Goal: Use online tool/utility: Utilize a website feature to perform a specific function

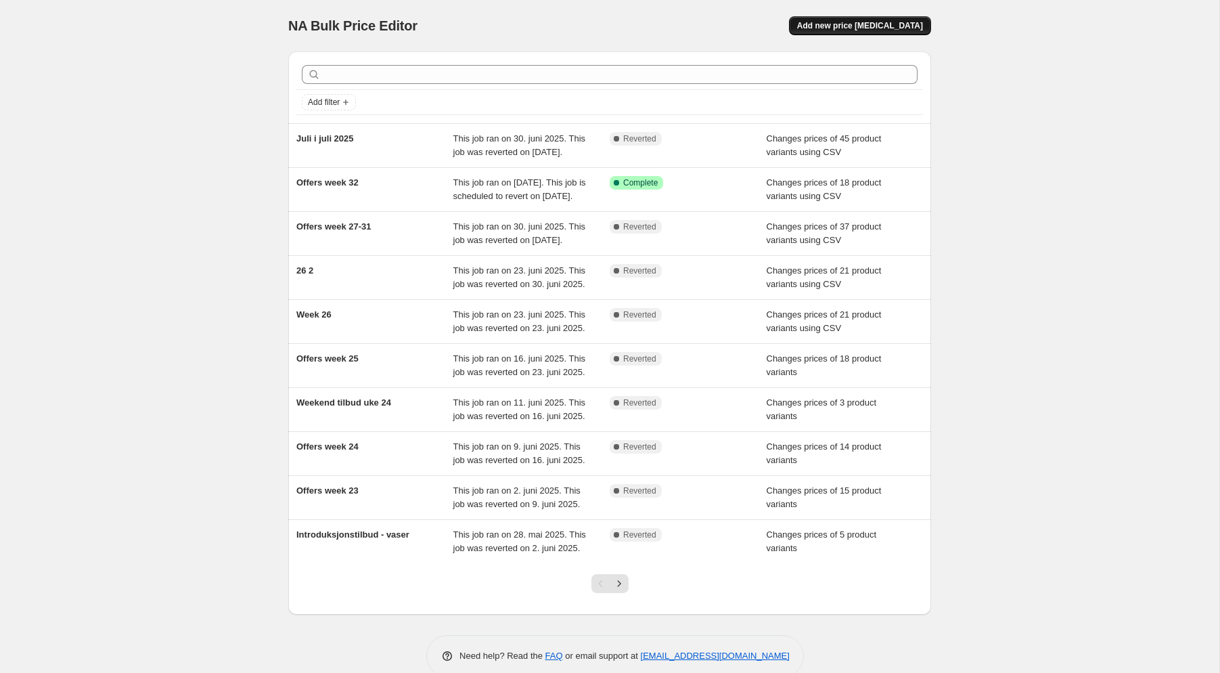
click at [866, 25] on span "Add new price [MEDICAL_DATA]" at bounding box center [860, 25] width 126 height 11
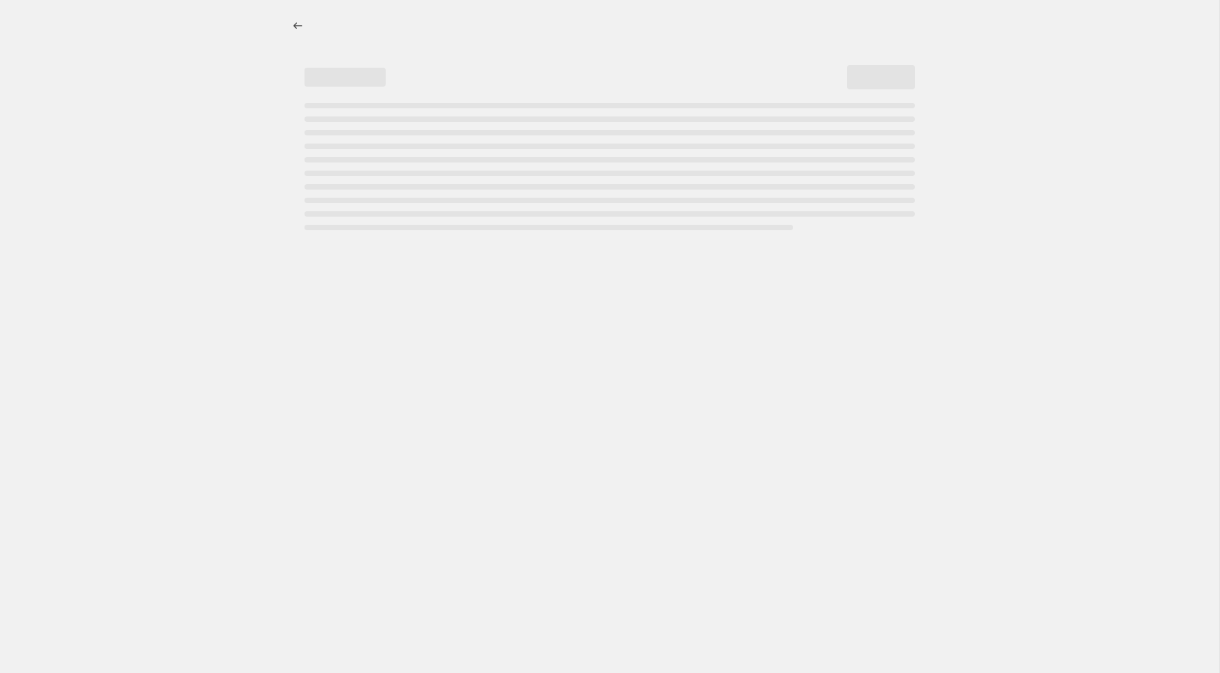
select select "percentage"
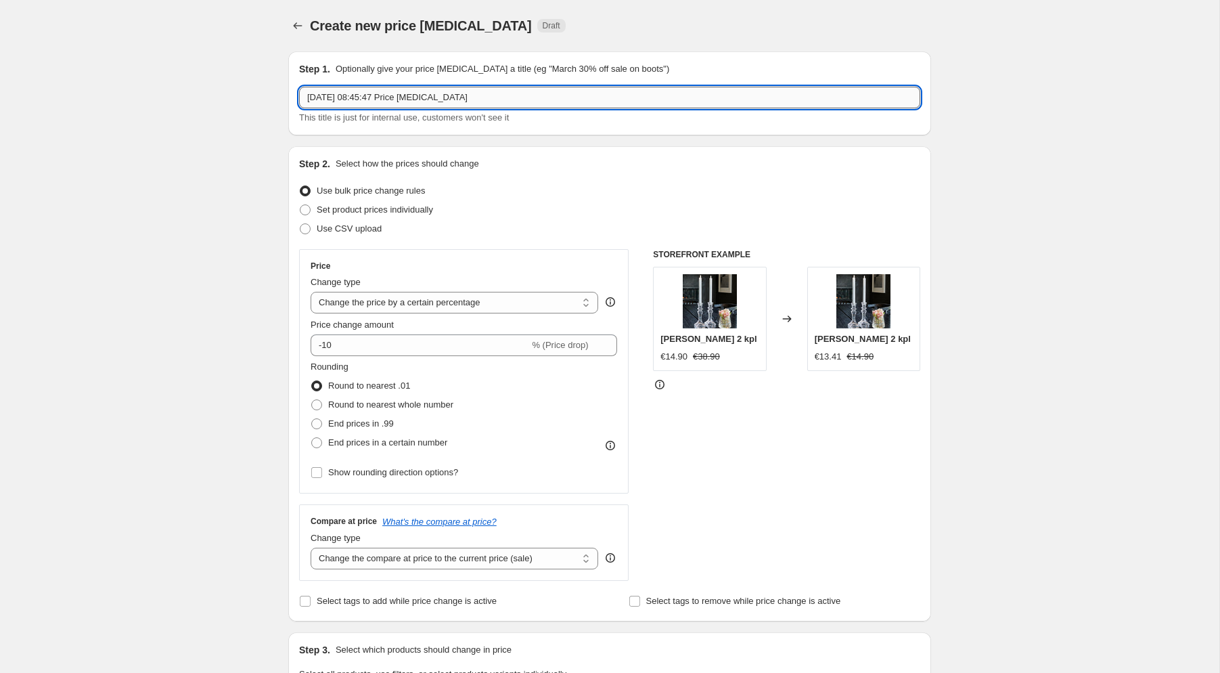
click at [583, 100] on input "[DATE] 08:45:47 Price [MEDICAL_DATA]" at bounding box center [609, 98] width 621 height 22
drag, startPoint x: 577, startPoint y: 98, endPoint x: 307, endPoint y: 82, distance: 270.5
click at [307, 87] on input "[DATE] 08:45:47 Price [MEDICAL_DATA]" at bounding box center [609, 98] width 621 height 22
type input "Offers week 33"
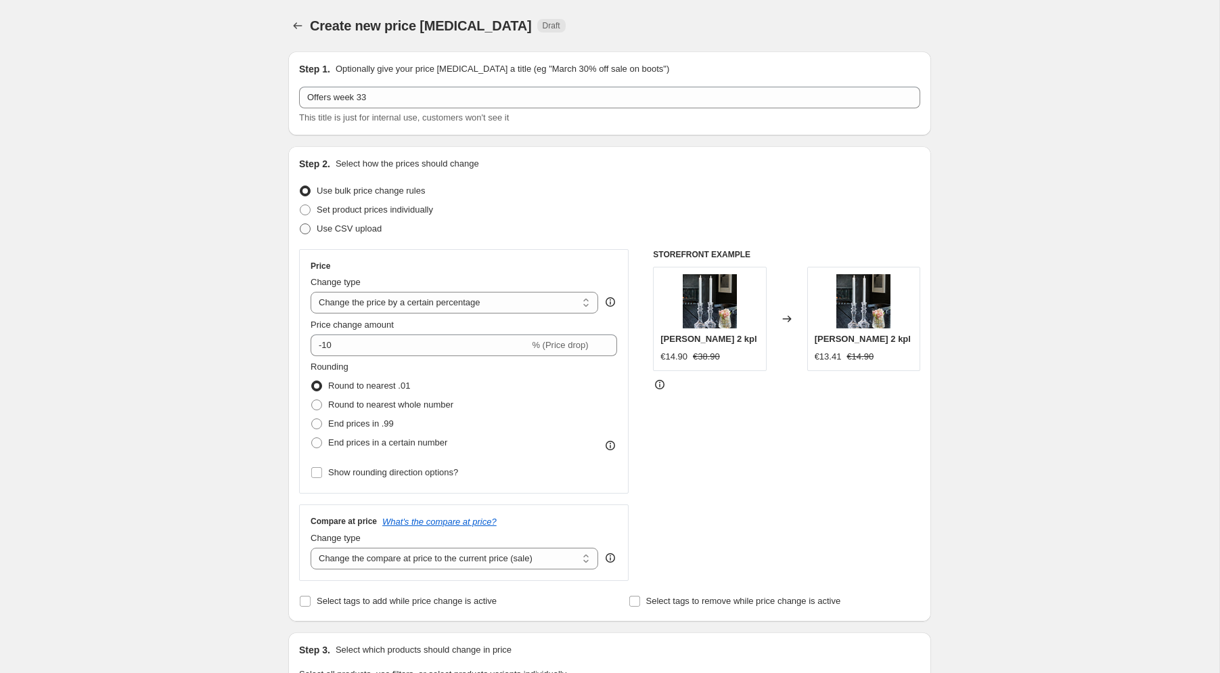
click at [303, 229] on span at bounding box center [305, 228] width 11 height 11
click at [300, 224] on input "Use CSV upload" at bounding box center [300, 223] width 1 height 1
radio input "true"
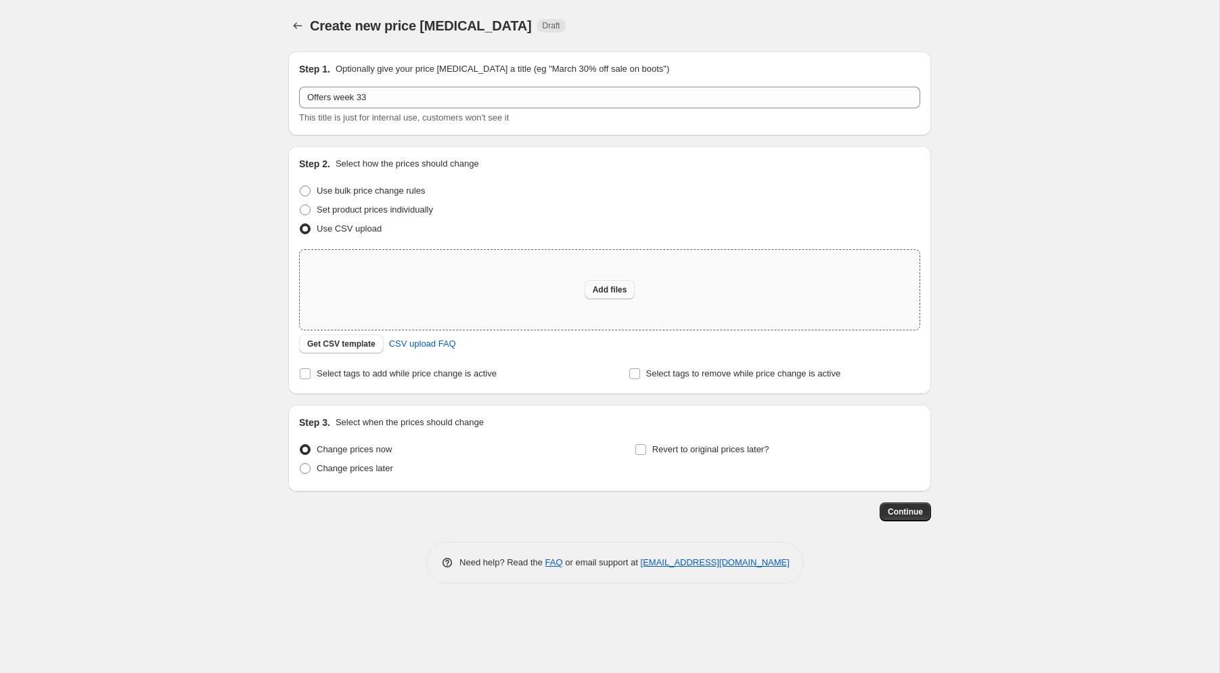
click at [611, 291] on span "Add files" at bounding box center [610, 289] width 35 height 11
type input "C:\fakepath\Offers 33 FI.csv"
